Goal: Information Seeking & Learning: Learn about a topic

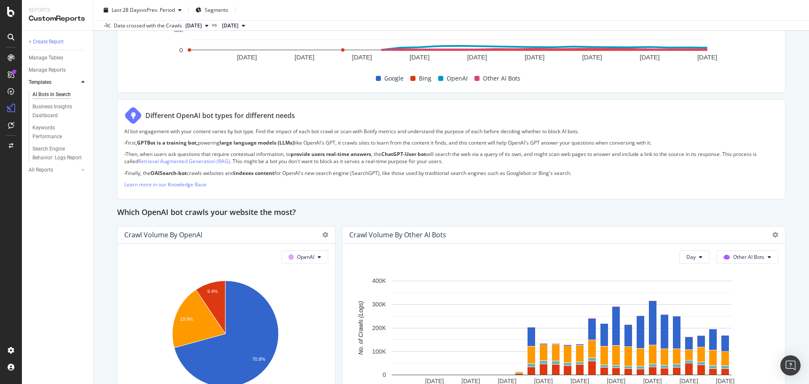
scroll to position [590, 0]
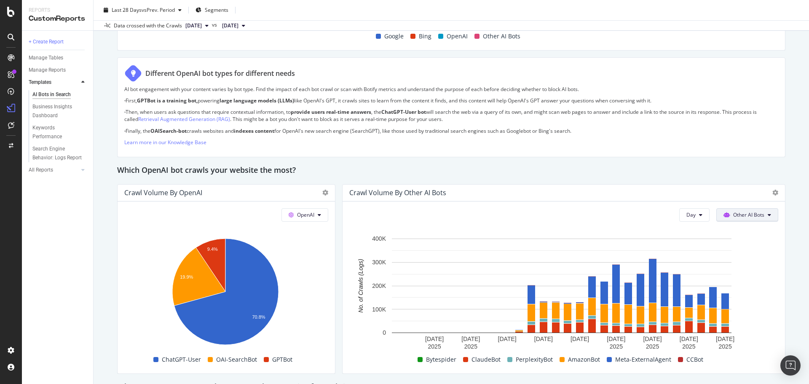
click at [737, 215] on span "Other AI Bots" at bounding box center [748, 214] width 31 height 7
click at [757, 260] on span "OpenAI" at bounding box center [747, 263] width 33 height 8
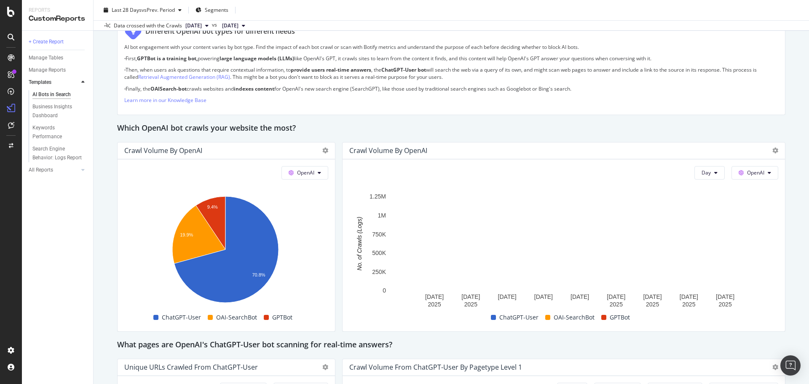
scroll to position [674, 0]
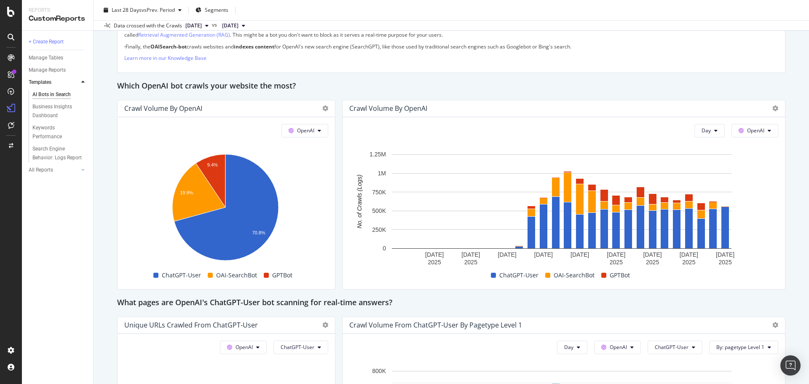
click at [493, 306] on div "What pages are OpenAI's ChatGPT-User bot scanning for real-time answers?" at bounding box center [451, 302] width 668 height 13
click at [40, 107] on div "LogAnalyzer" at bounding box center [47, 108] width 33 height 8
